Goal: Transaction & Acquisition: Purchase product/service

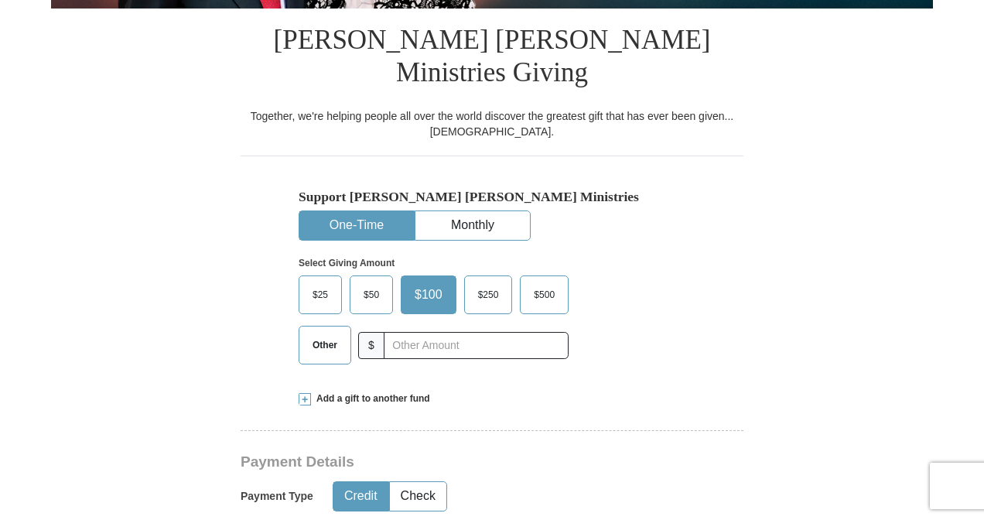
scroll to position [381, 0]
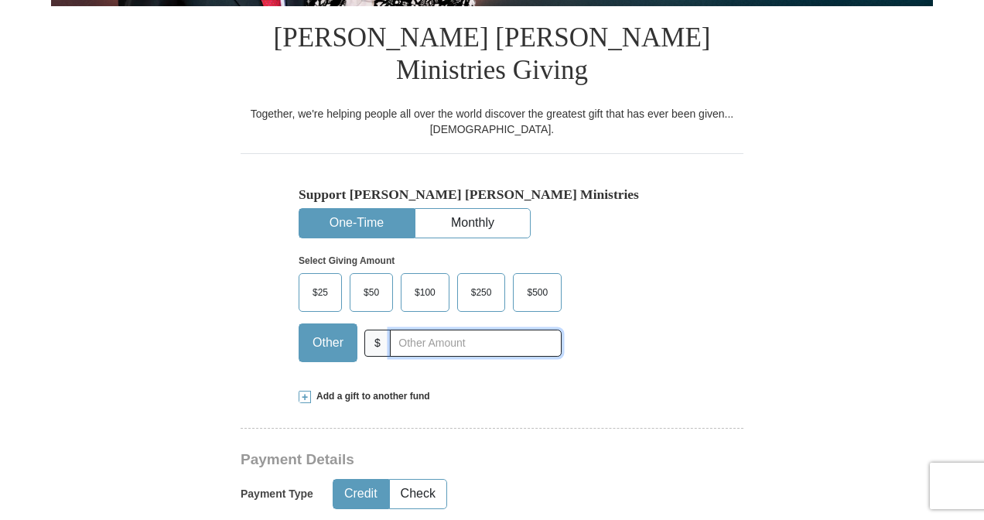
click at [430, 330] on input "text" at bounding box center [476, 343] width 172 height 27
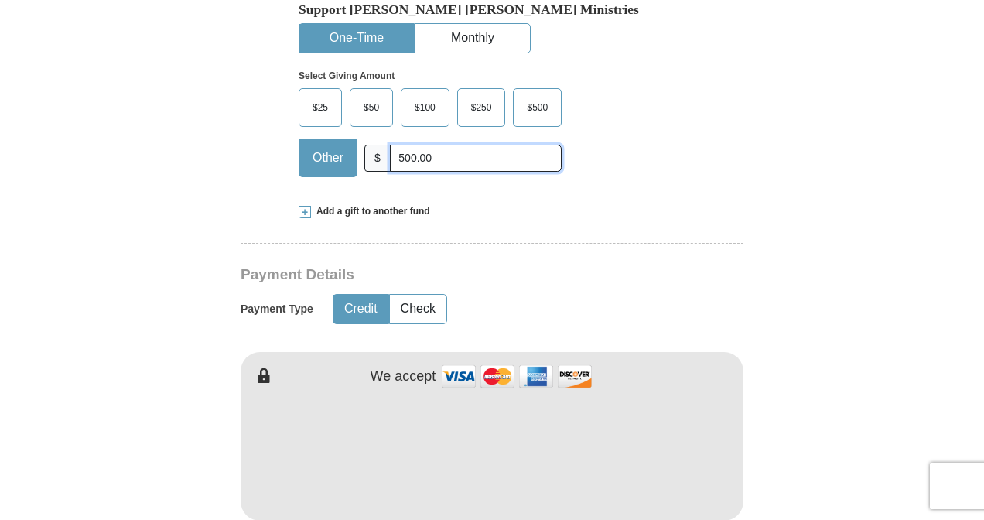
scroll to position [590, 0]
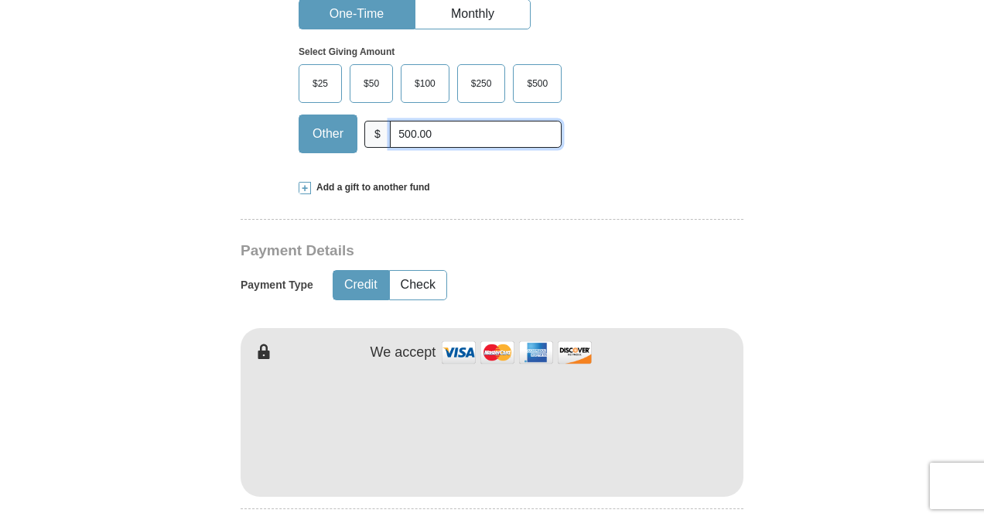
type input "500.00"
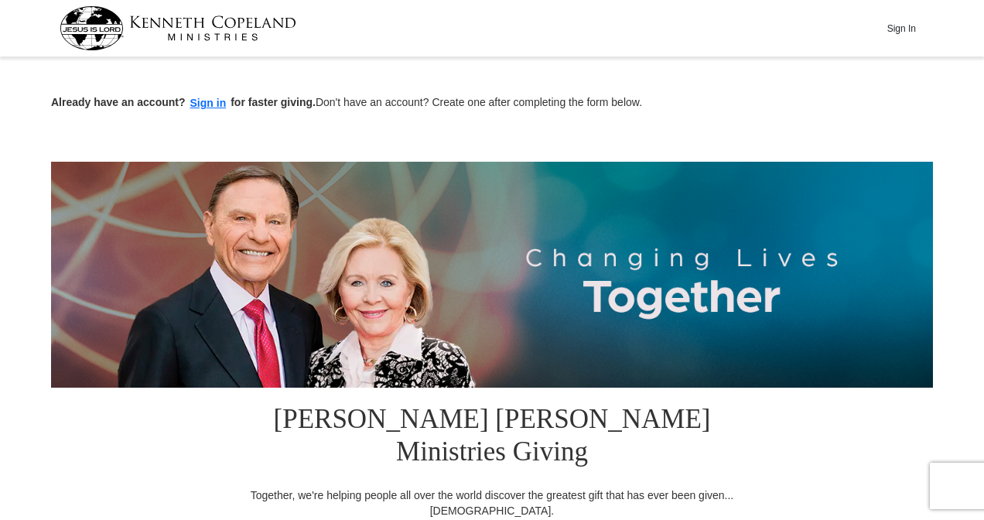
scroll to position [0, 0]
click at [903, 26] on button "Sign In" at bounding box center [901, 28] width 46 height 24
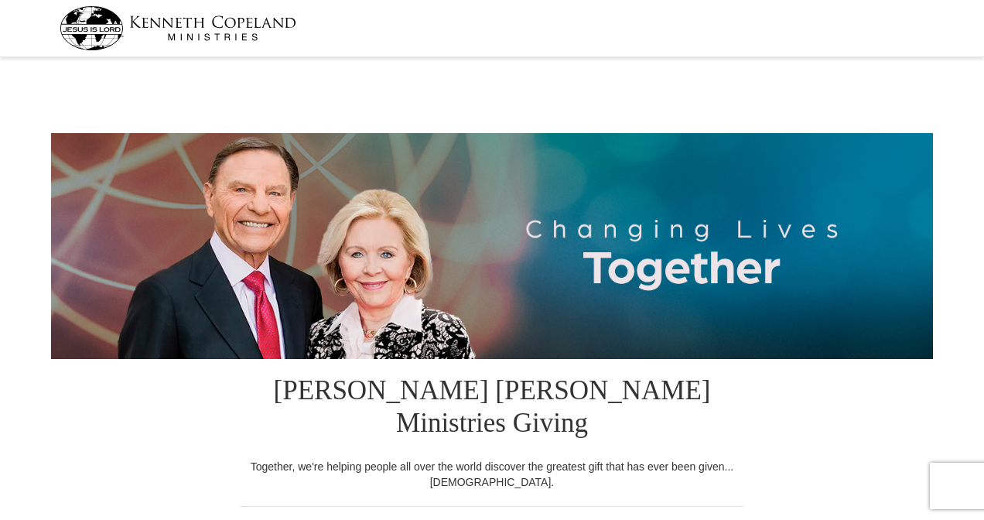
select select "NY"
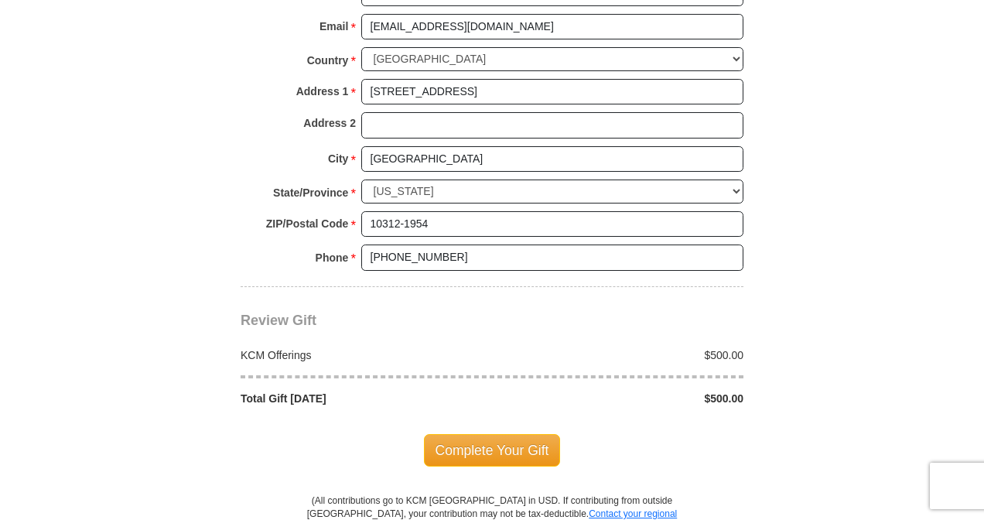
scroll to position [1210, 0]
click at [527, 433] on span "Complete Your Gift" at bounding box center [492, 449] width 137 height 32
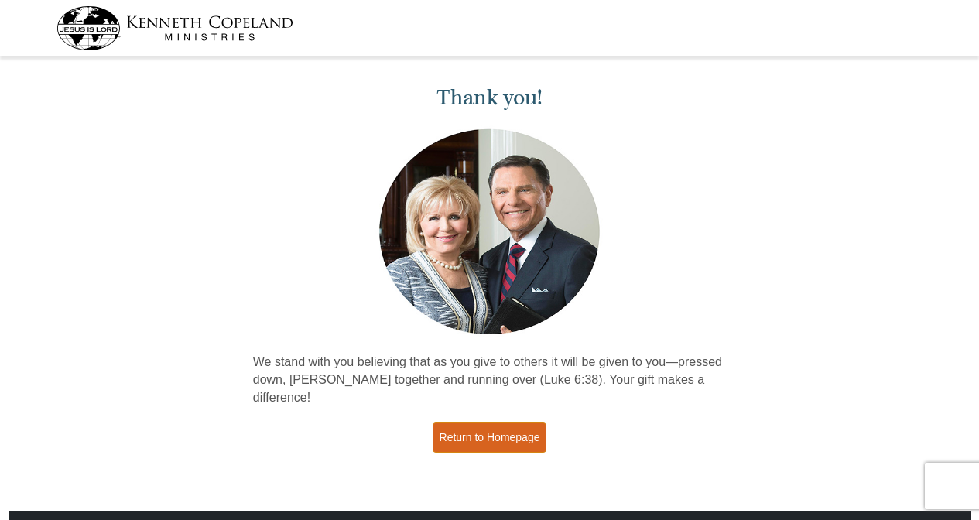
click at [521, 430] on link "Return to Homepage" at bounding box center [489, 437] width 114 height 30
